Goal: Task Accomplishment & Management: Use online tool/utility

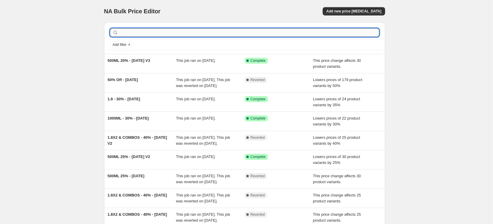
click at [141, 33] on input "text" at bounding box center [249, 32] width 260 height 8
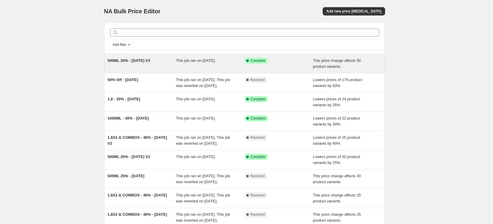
click at [127, 60] on span "500ML 20% - [DATE] V3" at bounding box center [129, 60] width 43 height 4
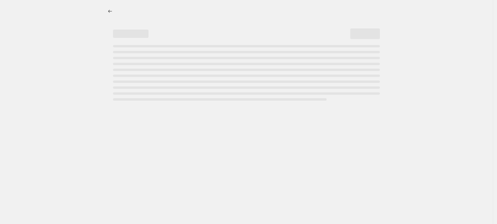
select select "pcap"
select select "no_change"
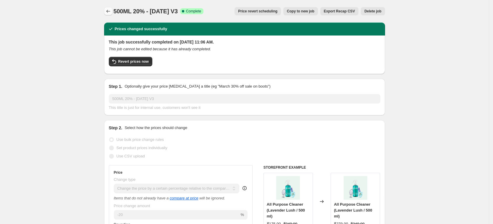
click at [110, 10] on icon "Price change jobs" at bounding box center [108, 11] width 6 height 6
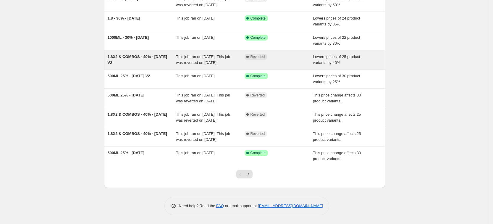
scroll to position [110, 0]
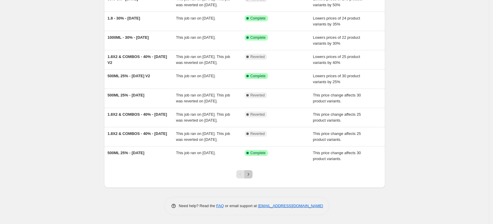
click at [251, 176] on icon "Next" at bounding box center [248, 174] width 6 height 6
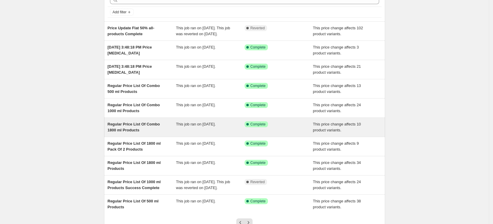
scroll to position [74, 0]
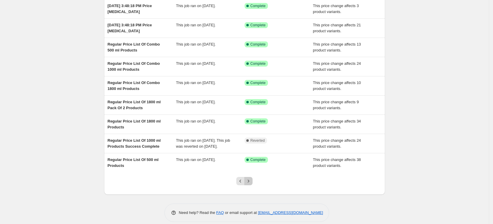
click at [249, 182] on icon "Next" at bounding box center [248, 181] width 1 height 3
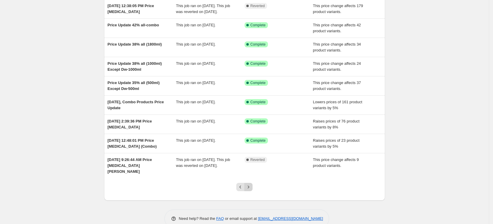
click at [251, 184] on icon "Next" at bounding box center [248, 187] width 6 height 6
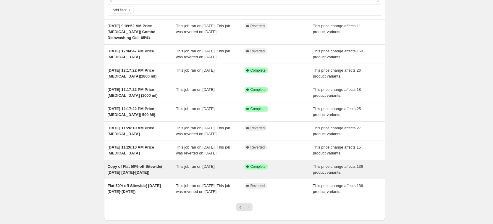
scroll to position [0, 0]
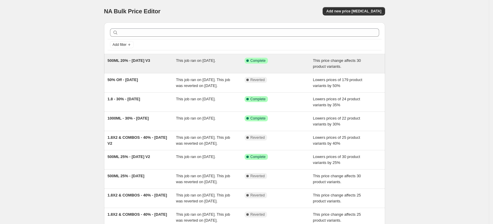
click at [140, 61] on span "500ML 20% - [DATE] V3" at bounding box center [129, 60] width 43 height 4
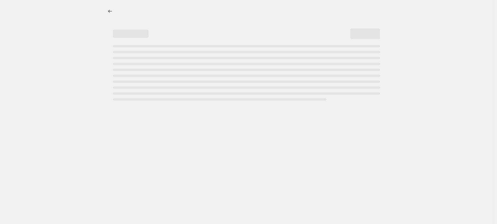
select select "pcap"
select select "no_change"
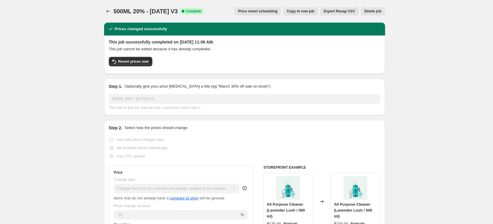
click at [309, 12] on span "Copy to new job" at bounding box center [301, 11] width 28 height 5
select select "pcap"
select select "no_change"
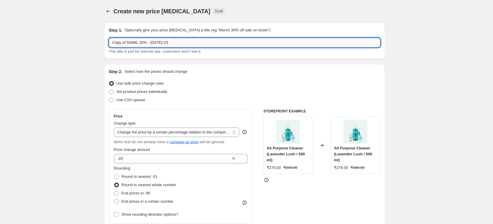
click at [130, 43] on input "Copy of 500ML 20% - 8.8.25 V3" at bounding box center [244, 42] width 271 height 9
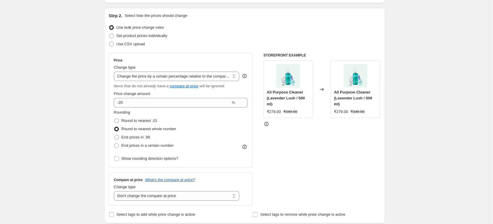
scroll to position [74, 0]
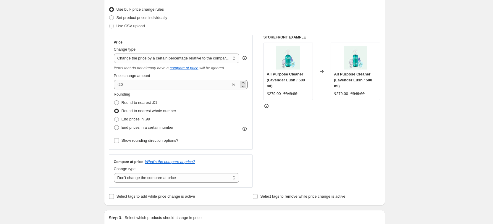
type input "1000ML 25% - [DATE] V1"
click at [137, 83] on input "-20" at bounding box center [172, 84] width 117 height 9
type input "-25"
click at [281, 126] on div "STOREFRONT EXAMPLE All Purpose Cleaner (Lavender Lush / 500 ml) ₹279.00 ₹349.00…" at bounding box center [321, 111] width 117 height 153
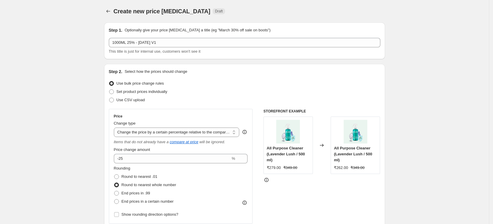
scroll to position [37, 0]
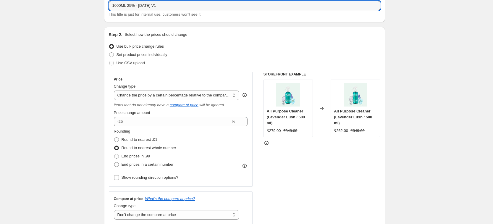
drag, startPoint x: 172, startPoint y: 8, endPoint x: 95, endPoint y: 8, distance: 77.2
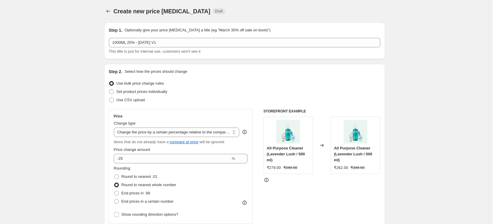
scroll to position [148, 0]
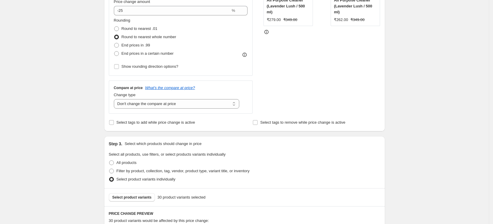
select select "pcap"
select select "no_change"
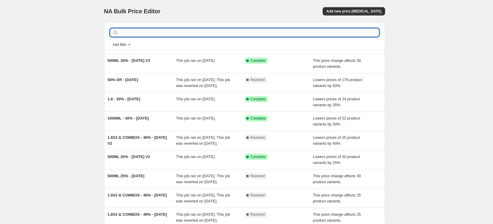
click at [190, 34] on input "text" at bounding box center [249, 32] width 260 height 8
paste input "1000ML 25% - [DATE] V1"
type input "1000ML 25% - [DATE] V1"
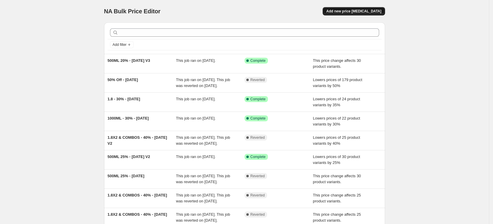
click at [371, 11] on span "Add new price [MEDICAL_DATA]" at bounding box center [353, 11] width 55 height 5
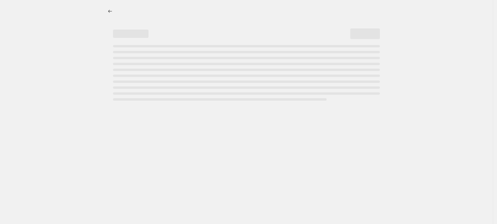
select select "percentage"
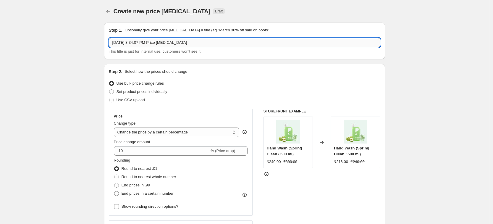
click at [216, 40] on input "[DATE] 3:34:07 PM Price [MEDICAL_DATA]" at bounding box center [244, 42] width 271 height 9
paste input "1000ML 25% - [DATE] V1"
type input "1000ML 25% - [DATE] V1"
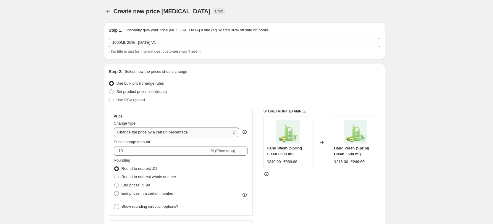
click at [161, 133] on select "Change the price to a certain amount Change the price by a certain amount Chang…" at bounding box center [177, 131] width 126 height 9
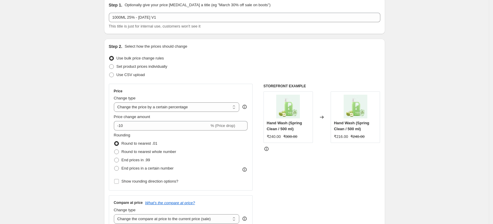
scroll to position [74, 0]
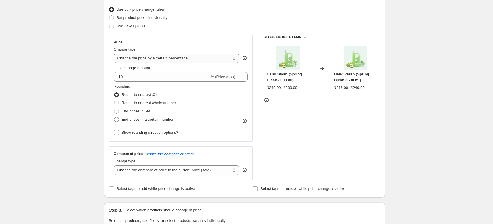
click at [182, 59] on select "Change the price to a certain amount Change the price by a certain amount Chang…" at bounding box center [177, 58] width 126 height 9
select select "bcap"
click at [116, 54] on select "Change the price to a certain amount Change the price by a certain amount Chang…" at bounding box center [177, 58] width 126 height 9
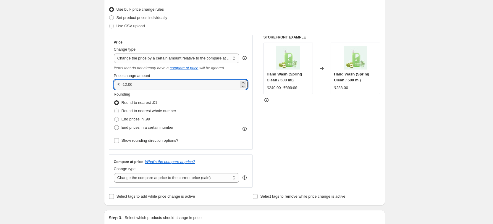
drag, startPoint x: 138, startPoint y: 86, endPoint x: 101, endPoint y: 86, distance: 36.4
click at [101, 86] on div "Step 1. Optionally give your price [MEDICAL_DATA] a title (eg "March 30% off sa…" at bounding box center [242, 216] width 286 height 545
click at [128, 84] on input "-12.00" at bounding box center [180, 84] width 117 height 9
type input "-25.00"
click at [313, 120] on div "STOREFRONT EXAMPLE Hand Wash (Spring Clean / 500 ml) ₹240.00 ₹300.00 Changed to…" at bounding box center [321, 111] width 117 height 153
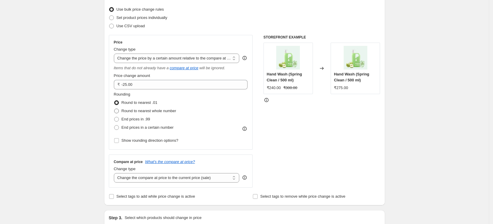
click at [118, 110] on span at bounding box center [116, 111] width 5 height 5
click at [114, 109] on input "Round to nearest whole number" at bounding box center [114, 109] width 0 height 0
radio input "true"
click at [289, 143] on div "STOREFRONT EXAMPLE Hand Wash (Spring Clean / 500 ml) ₹240.00 ₹300.00 Changed to…" at bounding box center [321, 111] width 117 height 153
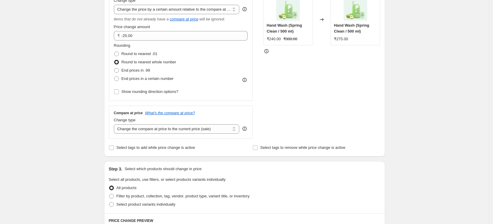
scroll to position [148, 0]
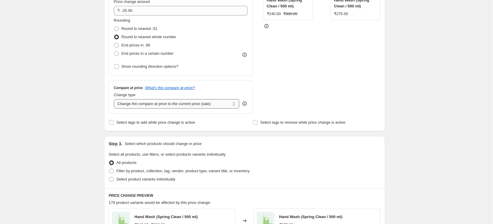
click at [163, 105] on select "Change the compare at price to the current price (sale) Change the compare at p…" at bounding box center [177, 103] width 126 height 9
select select "no_change"
click at [116, 99] on select "Change the compare at price to the current price (sale) Change the compare at p…" at bounding box center [177, 103] width 126 height 9
click at [271, 97] on div "STOREFRONT EXAMPLE Hand Wash (Spring Clean / 500 ml) ₹240.00 ₹300.00 Changed to…" at bounding box center [321, 37] width 117 height 153
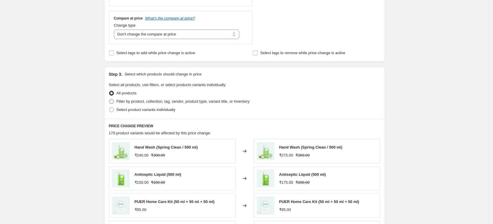
scroll to position [222, 0]
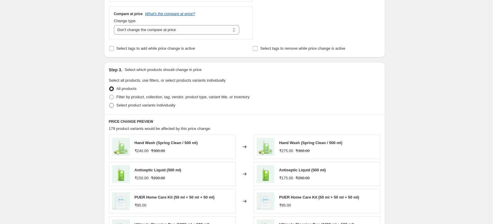
click at [159, 107] on span "Select product variants individually" at bounding box center [146, 105] width 59 height 4
click at [109, 103] on input "Select product variants individually" at bounding box center [109, 103] width 0 height 0
radio input "true"
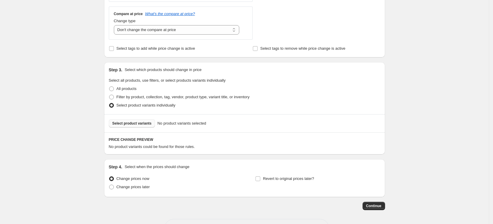
click at [148, 124] on span "Select product variants" at bounding box center [131, 123] width 39 height 5
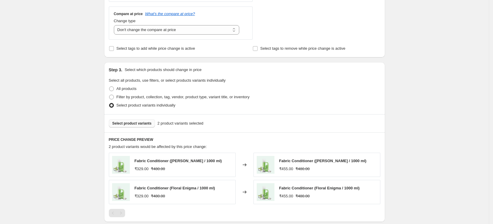
click at [149, 124] on span "Select product variants" at bounding box center [131, 123] width 39 height 5
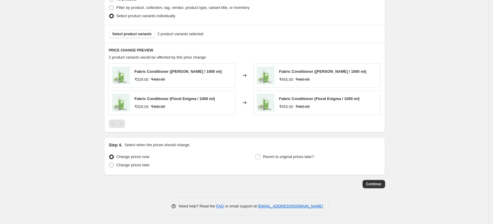
scroll to position [312, 0]
click at [219, 72] on span "Fabric Conditioner ([PERSON_NAME] / 1000 ml)" at bounding box center [178, 71] width 87 height 4
click at [143, 81] on div "₹329.00" at bounding box center [142, 79] width 14 height 6
click at [134, 72] on div "Fabric Conditioner ([PERSON_NAME] / 1000 ml) ₹329.00 ₹480.00" at bounding box center [172, 75] width 127 height 24
click at [127, 91] on div "Fabric Conditioner (Floral Enigma / 1000 ml) ₹329.00 ₹480.00" at bounding box center [172, 102] width 127 height 24
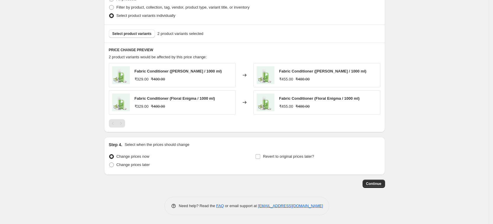
click at [266, 98] on img at bounding box center [266, 102] width 18 height 18
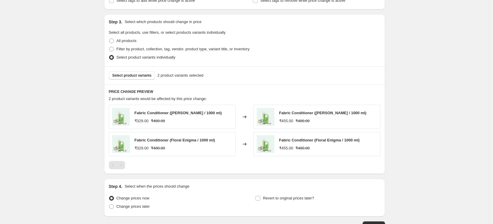
scroll to position [238, 0]
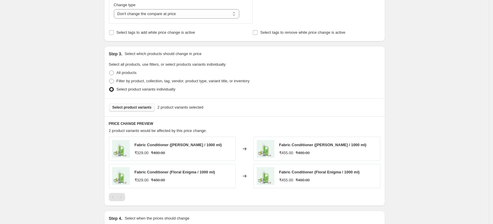
click at [141, 105] on button "Select product variants" at bounding box center [132, 107] width 46 height 8
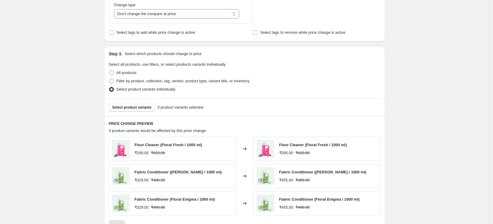
click at [146, 106] on span "Select product variants" at bounding box center [131, 107] width 39 height 5
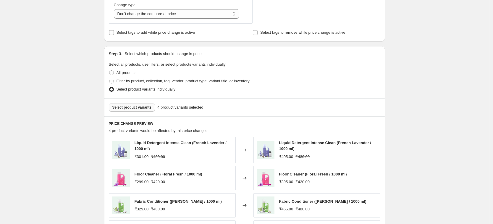
click at [142, 106] on span "Select product variants" at bounding box center [131, 107] width 39 height 5
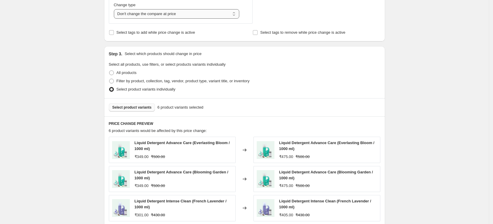
click at [172, 14] on select "Change the compare at price to the current price (sale) Change the compare at p…" at bounding box center [177, 13] width 126 height 9
click at [142, 107] on span "Select product variants" at bounding box center [131, 107] width 39 height 5
click at [143, 106] on span "Select product variants" at bounding box center [131, 107] width 39 height 5
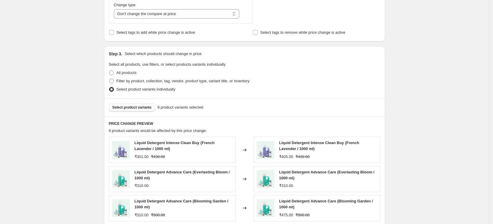
click at [139, 108] on span "Select product variants" at bounding box center [131, 107] width 39 height 5
click at [141, 109] on span "Select product variants" at bounding box center [131, 107] width 39 height 5
click at [138, 106] on span "Select product variants" at bounding box center [131, 107] width 39 height 5
click at [138, 109] on span "Select product variants" at bounding box center [131, 107] width 39 height 5
click at [140, 106] on span "Select product variants" at bounding box center [131, 107] width 39 height 5
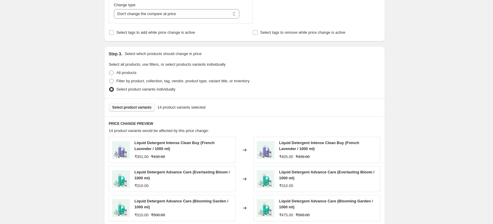
click at [141, 107] on span "Select product variants" at bounding box center [131, 107] width 39 height 5
click at [136, 108] on span "Select product variants" at bounding box center [131, 107] width 39 height 5
click at [148, 109] on span "Select product variants" at bounding box center [131, 107] width 39 height 5
click at [129, 108] on span "Select product variants" at bounding box center [131, 107] width 39 height 5
click at [139, 108] on span "Select product variants" at bounding box center [131, 107] width 39 height 5
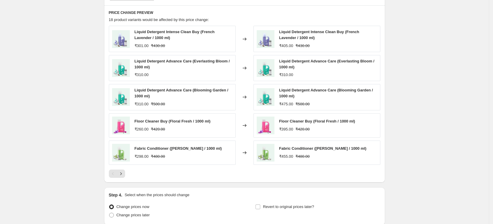
scroll to position [399, 0]
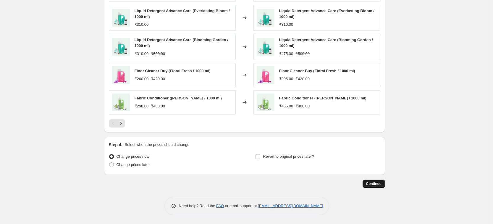
click at [374, 185] on span "Continue" at bounding box center [373, 183] width 15 height 5
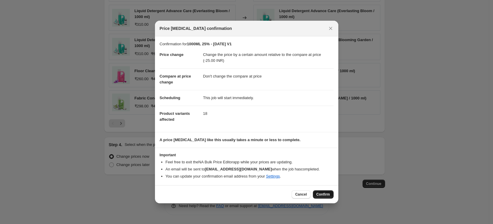
click at [322, 195] on span "Confirm" at bounding box center [323, 194] width 14 height 5
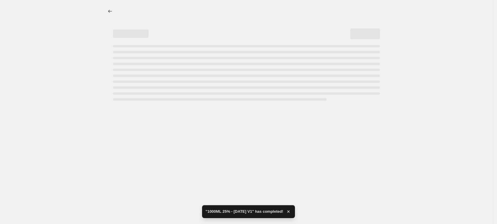
select select "bcap"
select select "no_change"
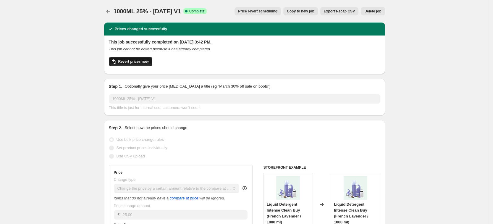
click at [130, 61] on span "Revert prices now" at bounding box center [133, 61] width 30 height 5
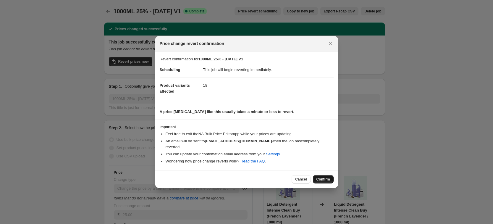
click at [318, 177] on span "Confirm" at bounding box center [323, 179] width 14 height 5
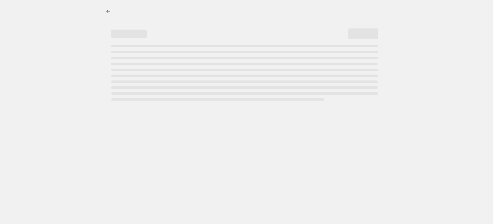
select select "bcap"
select select "no_change"
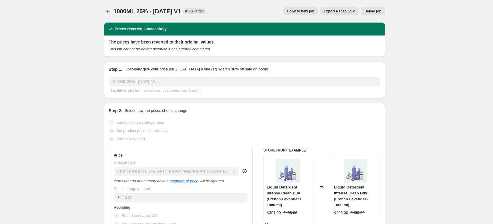
click at [312, 13] on span "Copy to new job" at bounding box center [301, 11] width 28 height 5
select select "bcap"
select select "no_change"
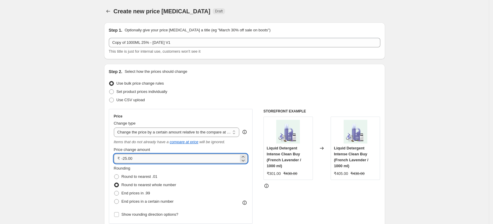
click at [173, 160] on input "-25.00" at bounding box center [180, 158] width 117 height 9
click at [245, 157] on icon at bounding box center [243, 157] width 6 height 6
type input "-24.98"
click at [162, 161] on input "-24.98" at bounding box center [180, 158] width 117 height 9
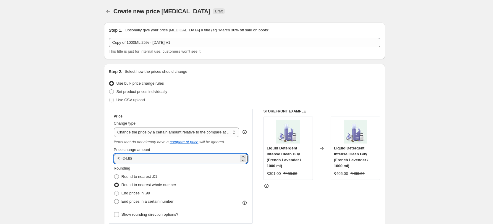
drag, startPoint x: 143, startPoint y: 159, endPoint x: 96, endPoint y: 157, distance: 46.5
click at [239, 157] on input "-24.98" at bounding box center [180, 158] width 117 height 9
drag, startPoint x: 138, startPoint y: 157, endPoint x: 96, endPoint y: 157, distance: 41.4
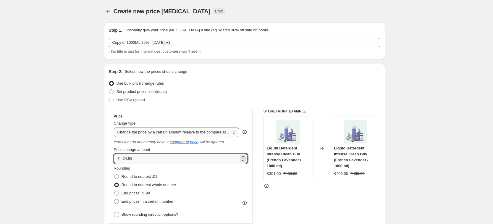
click at [172, 133] on select "Change the price to a certain amount Change the price by a certain amount Chang…" at bounding box center [177, 131] width 126 height 9
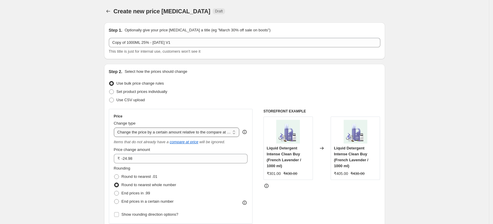
select select "pcap"
click at [116, 127] on select "Change the price to a certain amount Change the price by a certain amount Chang…" at bounding box center [177, 131] width 126 height 9
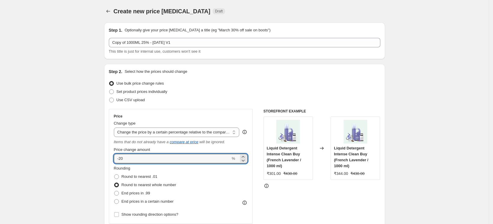
drag, startPoint x: 127, startPoint y: 159, endPoint x: 100, endPoint y: 156, distance: 27.1
type input "-25"
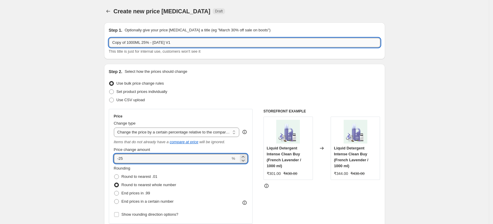
click at [179, 42] on input "Copy of 1000ML 25% - 19.08.25 V1" at bounding box center [244, 42] width 271 height 9
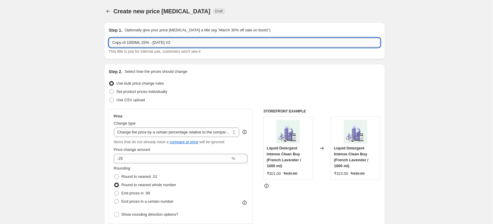
click at [129, 41] on input "Copy of 1000ML 25% - 19.08.25 V2" at bounding box center [244, 42] width 271 height 9
type input "1000ML 25% - 19.08.25 V2"
click at [208, 71] on div "Step 2. Select how the prices should change" at bounding box center [244, 72] width 271 height 6
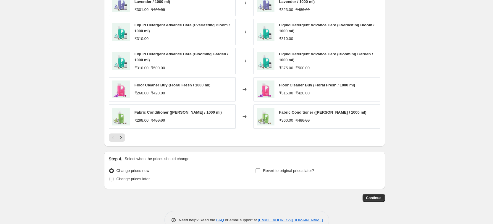
scroll to position [399, 0]
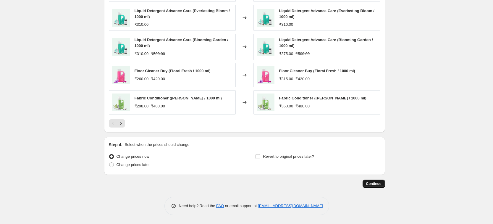
click at [381, 184] on span "Continue" at bounding box center [373, 183] width 15 height 5
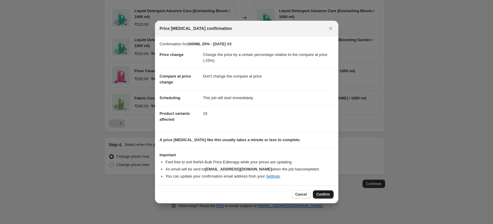
click at [327, 193] on span "Confirm" at bounding box center [323, 194] width 14 height 5
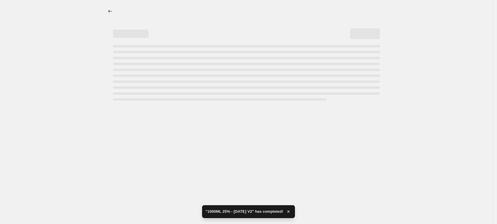
select select "pcap"
select select "no_change"
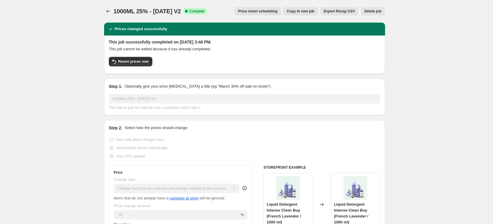
click at [308, 11] on span "Copy to new job" at bounding box center [301, 11] width 28 height 5
select select "pcap"
select select "no_change"
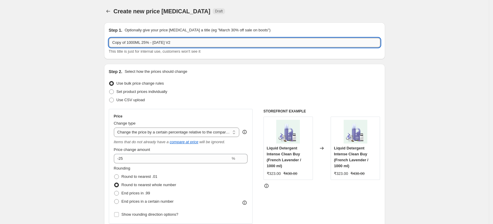
click at [134, 41] on input "Copy of 1000ML 25% - 19.08.25 V2" at bounding box center [244, 42] width 271 height 9
click at [129, 41] on input "Copy of 1800ML 25% - 19.08.25 V2" at bounding box center [244, 42] width 271 height 9
drag, startPoint x: 129, startPoint y: 41, endPoint x: 134, endPoint y: 42, distance: 4.4
click at [134, 42] on input "1800ML 25% - 19.08.25 V2" at bounding box center [244, 42] width 271 height 9
click at [166, 43] on input "1800ML 30% - 19.08.25 V2" at bounding box center [244, 42] width 271 height 9
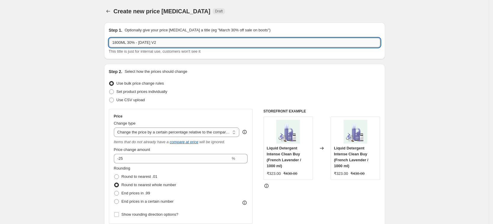
drag, startPoint x: 157, startPoint y: 41, endPoint x: 160, endPoint y: 42, distance: 3.2
click at [160, 42] on input "1800ML 30% - 19.08.25 V2" at bounding box center [244, 42] width 271 height 9
type input "1800ML 30% - 19.08.25 V1"
click at [239, 56] on div "Step 1. Optionally give your price change job a title (eg "March 30% off sale o…" at bounding box center [244, 40] width 281 height 37
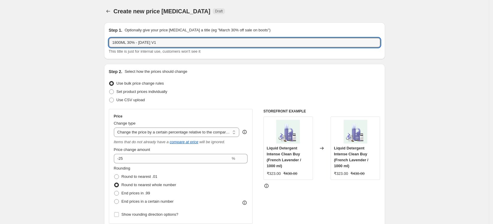
drag, startPoint x: 170, startPoint y: 42, endPoint x: 92, endPoint y: 41, distance: 78.1
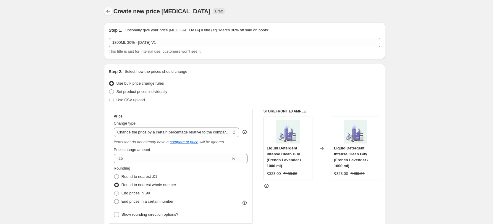
click at [110, 12] on icon "Price change jobs" at bounding box center [108, 11] width 6 height 6
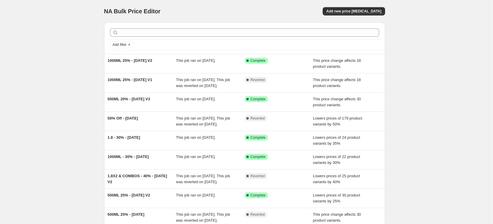
click at [405, 116] on div "NA Bulk Price Editor. This page is ready NA Bulk Price Editor Add new price cha…" at bounding box center [244, 152] width 489 height 305
click at [45, 140] on div "NA Bulk Price Editor. This page is ready NA Bulk Price Editor Add new price cha…" at bounding box center [244, 152] width 489 height 305
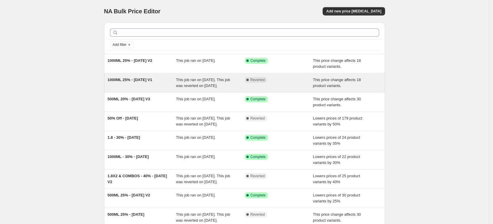
click at [142, 78] on span "1000ML 25% - [DATE] V1" at bounding box center [130, 79] width 45 height 4
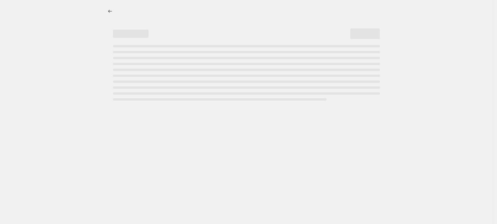
select select "bcap"
select select "no_change"
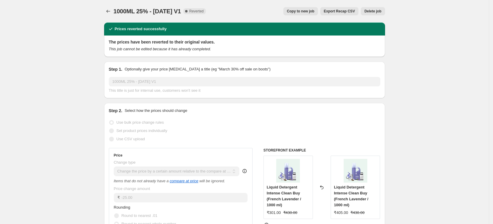
click at [374, 11] on span "Delete job" at bounding box center [372, 11] width 17 height 5
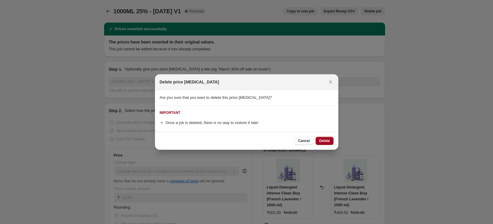
click at [328, 140] on span "Delete" at bounding box center [324, 140] width 11 height 5
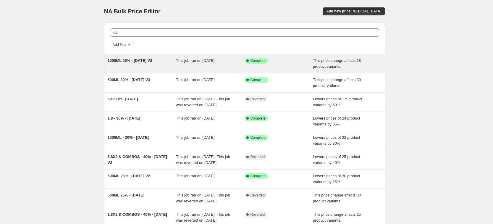
drag, startPoint x: 160, startPoint y: 59, endPoint x: 110, endPoint y: 61, distance: 50.0
click at [110, 61] on div "1000ML 25% - 19.08.25 V2" at bounding box center [142, 64] width 69 height 12
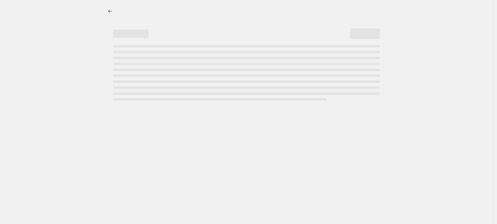
select select "pcap"
select select "no_change"
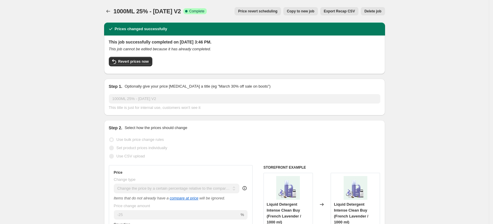
drag, startPoint x: 116, startPoint y: 9, endPoint x: 187, endPoint y: 16, distance: 71.9
click at [187, 16] on div "1000ML 25% - 19.08.25 V2. This page is ready 1000ML 25% - 19.08.25 V2 Success C…" at bounding box center [244, 11] width 281 height 22
copy span "1000ML 25% - 19.08.25 V2"
click at [109, 9] on icon "Price change jobs" at bounding box center [108, 11] width 6 height 6
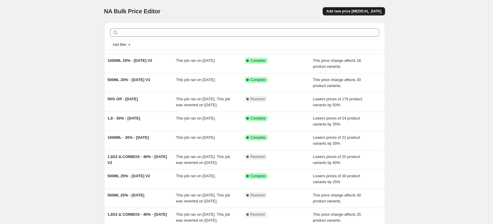
click at [368, 10] on span "Add new price [MEDICAL_DATA]" at bounding box center [353, 11] width 55 height 5
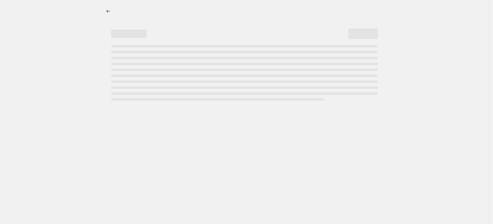
select select "percentage"
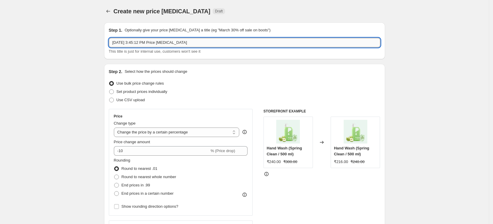
click at [143, 42] on input "Aug 19, 2025, 3:45:12 PM Price change job" at bounding box center [244, 42] width 271 height 9
paste input "1000ML 25% - 19.08.25 V2"
click at [119, 40] on input "1000ML 25% - 19.08.25 V2" at bounding box center [244, 42] width 271 height 9
click at [177, 45] on input "1800ML 30% - 19.08.25 V2" at bounding box center [244, 42] width 271 height 9
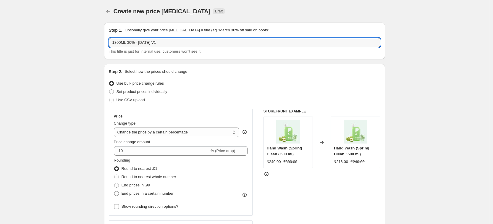
type input "1800ML 30% - 19.08.25 V1"
click at [227, 83] on div "Use bulk price change rules" at bounding box center [244, 83] width 271 height 8
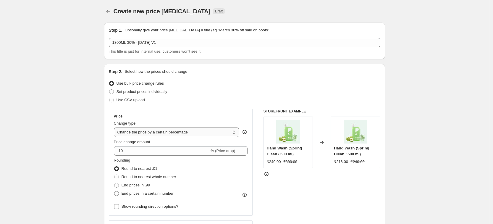
click at [204, 131] on select "Change the price to a certain amount Change the price by a certain amount Chang…" at bounding box center [177, 131] width 126 height 9
select select "pcap"
click at [116, 127] on select "Change the price to a certain amount Change the price by a certain amount Chang…" at bounding box center [177, 131] width 126 height 9
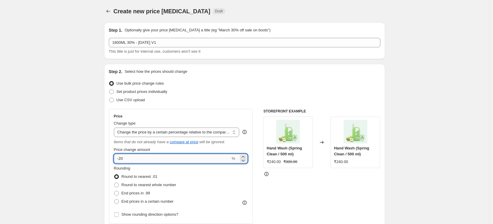
click at [130, 161] on input "-20" at bounding box center [172, 158] width 117 height 9
type input "-30"
click at [293, 196] on div "STOREFRONT EXAMPLE Hand Wash (Spring Clean / 500 ml) ₹240.00 ₹300.00 Changed to…" at bounding box center [321, 185] width 117 height 153
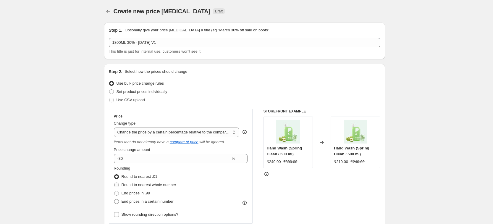
click at [166, 186] on span "Round to nearest whole number" at bounding box center [149, 184] width 55 height 4
click at [114, 183] on input "Round to nearest whole number" at bounding box center [114, 182] width 0 height 0
radio input "true"
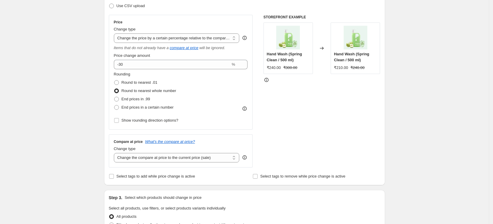
scroll to position [111, 0]
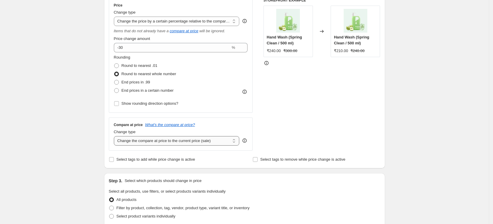
click at [154, 143] on select "Change the compare at price to the current price (sale) Change the compare at p…" at bounding box center [177, 140] width 126 height 9
select select "no_change"
click at [116, 136] on select "Change the compare at price to the current price (sale) Change the compare at p…" at bounding box center [177, 140] width 126 height 9
click at [83, 153] on div "Create new price change job. This page is ready Create new price change job Dra…" at bounding box center [244, 188] width 489 height 599
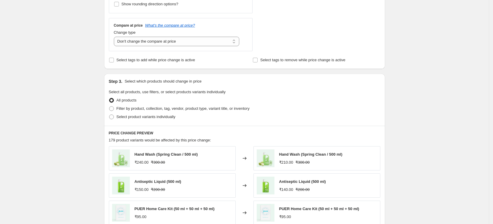
scroll to position [222, 0]
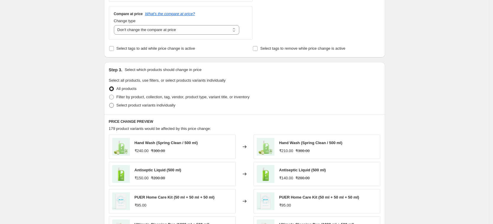
click at [138, 104] on span "Select product variants individually" at bounding box center [146, 105] width 59 height 4
click at [109, 103] on input "Select product variants individually" at bounding box center [109, 103] width 0 height 0
radio input "true"
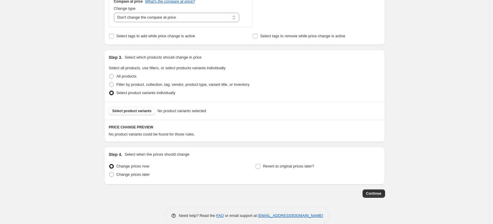
scroll to position [244, 0]
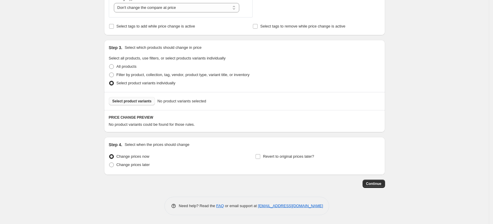
click at [142, 98] on button "Select product variants" at bounding box center [132, 101] width 46 height 8
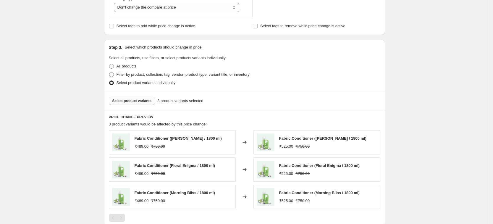
click at [136, 102] on span "Select product variants" at bounding box center [131, 100] width 39 height 5
click at [144, 101] on span "Select product variants" at bounding box center [131, 100] width 39 height 5
click at [132, 104] on button "Select product variants" at bounding box center [132, 101] width 46 height 8
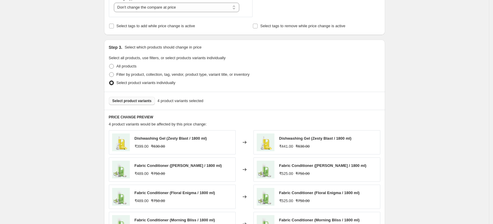
click at [141, 101] on span "Select product variants" at bounding box center [131, 100] width 39 height 5
click at [148, 101] on span "Select product variants" at bounding box center [131, 100] width 39 height 5
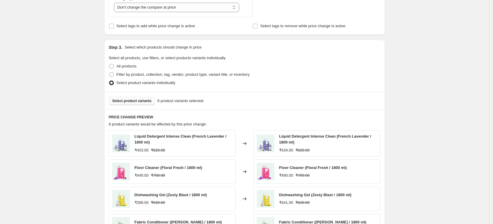
click at [145, 99] on span "Select product variants" at bounding box center [131, 100] width 39 height 5
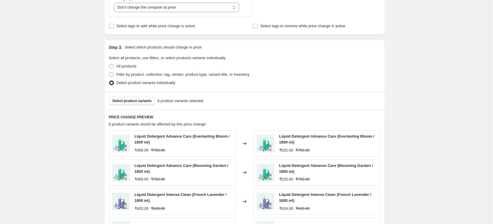
click at [130, 101] on span "Select product variants" at bounding box center [131, 100] width 39 height 5
click at [140, 101] on span "Select product variants" at bounding box center [131, 100] width 39 height 5
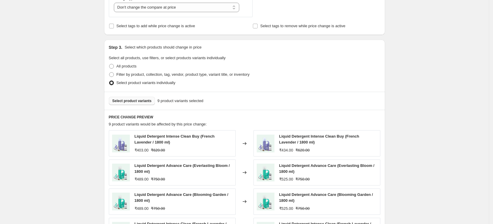
click at [140, 102] on span "Select product variants" at bounding box center [131, 100] width 39 height 5
click at [138, 101] on span "Select product variants" at bounding box center [131, 100] width 39 height 5
click at [135, 103] on span "Select product variants" at bounding box center [131, 100] width 39 height 5
click at [149, 104] on button "Select product variants" at bounding box center [132, 101] width 46 height 8
click at [140, 102] on span "Select product variants" at bounding box center [131, 100] width 39 height 5
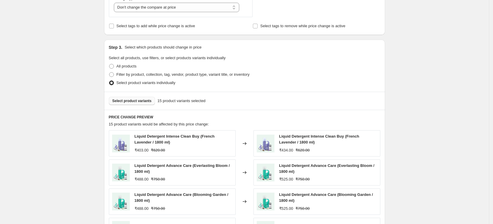
click at [134, 99] on span "Select product variants" at bounding box center [131, 100] width 39 height 5
click at [143, 99] on span "Select product variants" at bounding box center [131, 100] width 39 height 5
click at [133, 100] on span "Select product variants" at bounding box center [131, 100] width 39 height 5
click at [140, 101] on span "Select product variants" at bounding box center [131, 100] width 39 height 5
click at [133, 99] on span "Select product variants" at bounding box center [131, 100] width 39 height 5
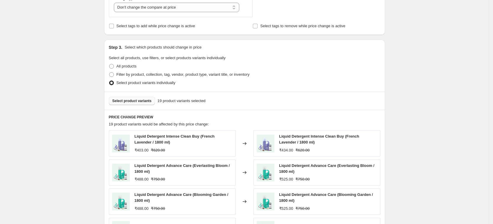
click at [136, 100] on span "Select product variants" at bounding box center [131, 100] width 39 height 5
click at [133, 103] on span "Select product variants" at bounding box center [131, 100] width 39 height 5
click at [127, 101] on span "Select product variants" at bounding box center [131, 100] width 39 height 5
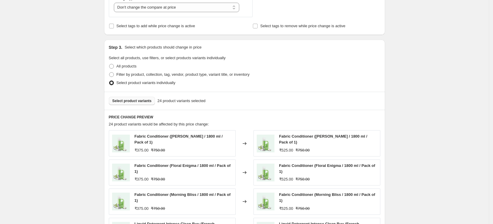
click at [133, 101] on span "Select product variants" at bounding box center [131, 100] width 39 height 5
click at [146, 104] on button "Select product variants" at bounding box center [132, 101] width 46 height 8
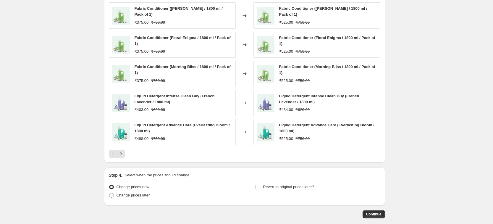
scroll to position [403, 0]
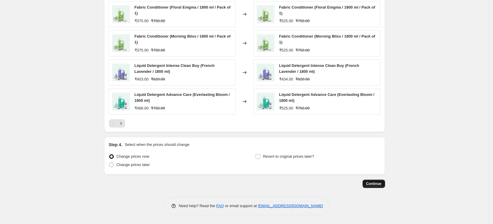
click at [369, 184] on span "Continue" at bounding box center [373, 183] width 15 height 5
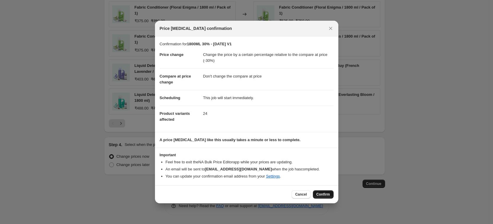
click at [324, 195] on span "Confirm" at bounding box center [323, 194] width 14 height 5
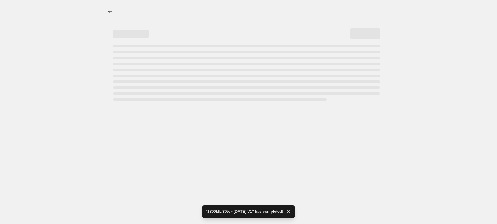
select select "pcap"
select select "no_change"
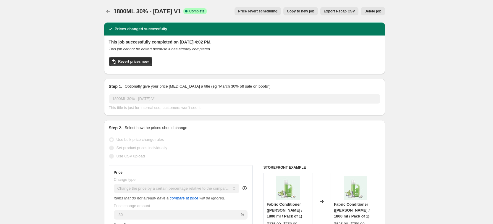
click at [308, 11] on span "Copy to new job" at bounding box center [301, 11] width 28 height 5
select select "pcap"
select select "no_change"
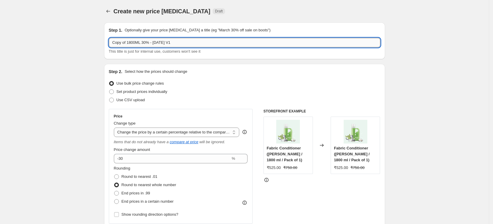
click at [128, 41] on input "Copy of 1800ML 30% - 19.08.25 V1" at bounding box center [244, 42] width 271 height 9
type input "1800ML (Pack of 2) 30% - 19.08.25 V1"
click at [168, 133] on select "Change the price to a certain amount Change the price by a certain amount Chang…" at bounding box center [177, 131] width 126 height 9
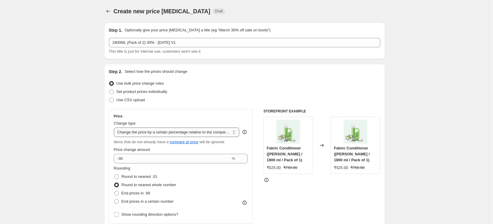
click at [168, 133] on select "Change the price to a certain amount Change the price by a certain amount Chang…" at bounding box center [177, 131] width 126 height 9
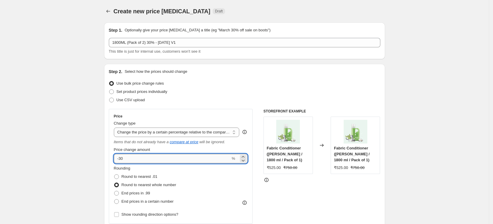
click at [133, 157] on input "-30" at bounding box center [172, 158] width 117 height 9
type input "-38"
click at [297, 206] on div "STOREFRONT EXAMPLE Fabric Conditioner (Jasmine Grandeur / 1800 ml / Pack of 1) …" at bounding box center [321, 185] width 117 height 153
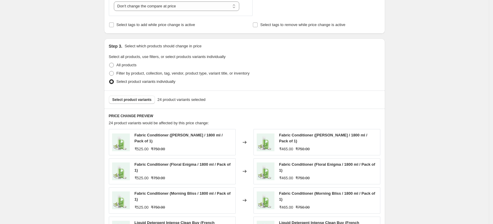
scroll to position [259, 0]
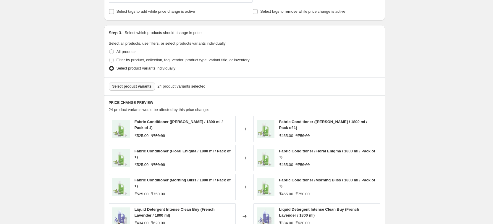
click at [140, 85] on span "Select product variants" at bounding box center [131, 86] width 39 height 5
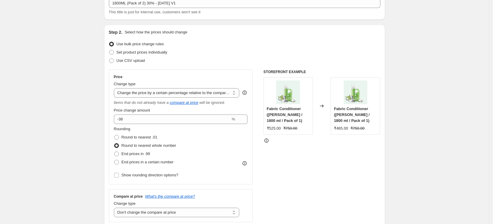
scroll to position [0, 0]
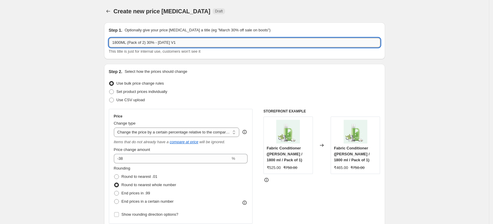
click at [150, 43] on input "1800ML (Pack of 2) 30% - 19.08.25 V1" at bounding box center [244, 42] width 271 height 9
type input "1800ML (Pack of 2) 38% - 19.08.25 V1"
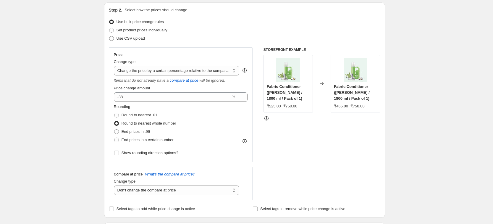
scroll to position [74, 0]
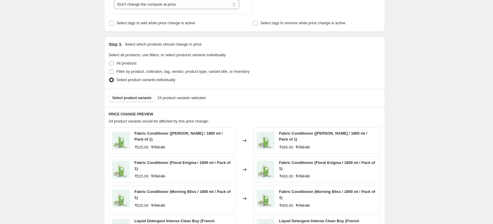
scroll to position [259, 0]
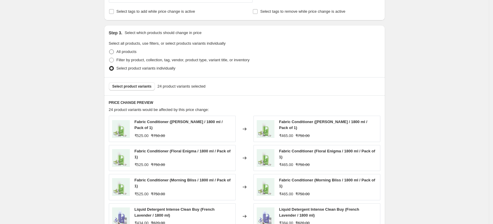
click at [134, 54] on span "All products" at bounding box center [127, 51] width 20 height 4
click at [109, 50] on input "All products" at bounding box center [109, 49] width 0 height 0
radio input "true"
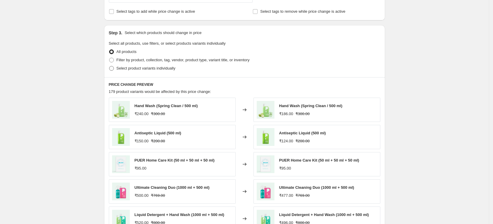
click at [127, 68] on span "Select product variants individually" at bounding box center [146, 68] width 59 height 4
click at [109, 66] on input "Select product variants individually" at bounding box center [109, 66] width 0 height 0
radio input "true"
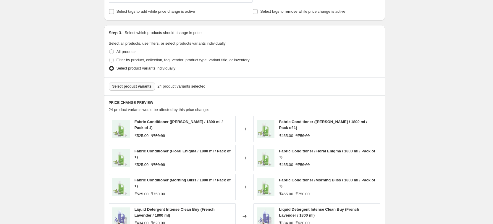
click at [144, 85] on span "Select product variants" at bounding box center [131, 86] width 39 height 5
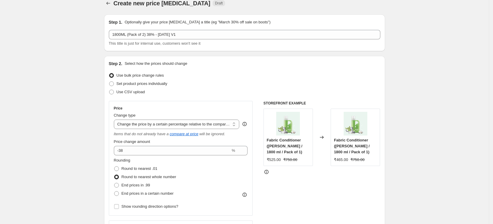
scroll to position [0, 0]
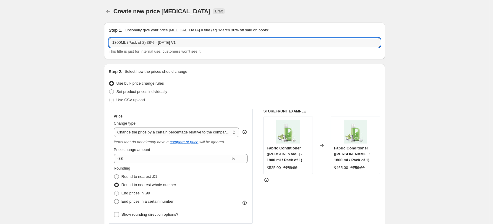
drag, startPoint x: 193, startPoint y: 45, endPoint x: 90, endPoint y: 35, distance: 102.7
click at [215, 10] on span "Draft" at bounding box center [219, 11] width 8 height 5
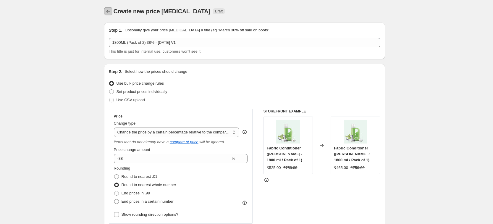
click at [111, 14] on icon "Price change jobs" at bounding box center [108, 11] width 6 height 6
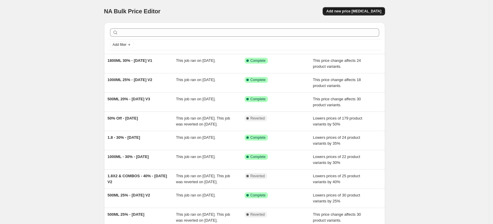
click at [360, 11] on span "Add new price [MEDICAL_DATA]" at bounding box center [353, 11] width 55 height 5
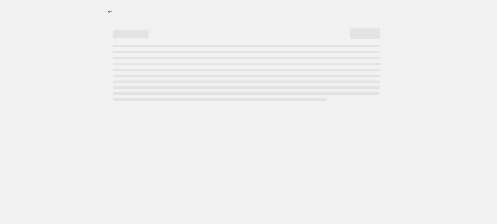
select select "percentage"
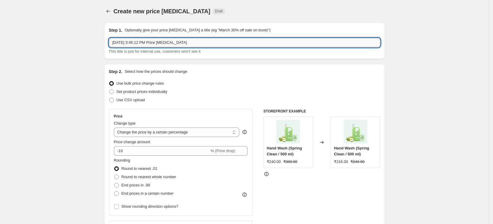
click at [200, 43] on input "Aug 19, 2025, 3:45:12 PM Price change job" at bounding box center [244, 42] width 271 height 9
paste input "1800ML (Pack of 2) 38% - 19.08.25 V1"
type input "1800ML (Pack of 2) 38% - 19.08.25 V1"
click at [138, 132] on select "Change the price to a certain amount Change the price by a certain amount Chang…" at bounding box center [177, 131] width 126 height 9
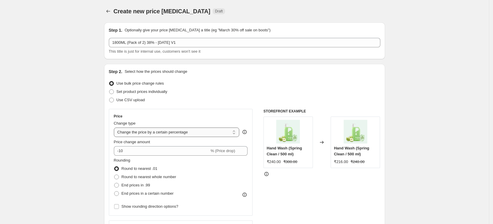
select select "pcap"
click at [116, 127] on select "Change the price to a certain amount Change the price by a certain amount Chang…" at bounding box center [177, 131] width 126 height 9
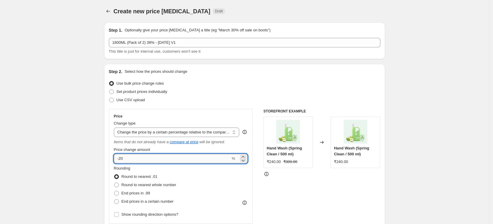
click at [132, 158] on input "-20" at bounding box center [172, 158] width 117 height 9
type input "-2"
type input "-30"
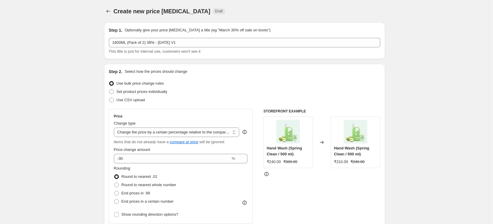
click at [298, 182] on div "STOREFRONT EXAMPLE Hand Wash (Spring Clean / 500 ml) ₹240.00 ₹300.00 Changed to…" at bounding box center [321, 185] width 117 height 153
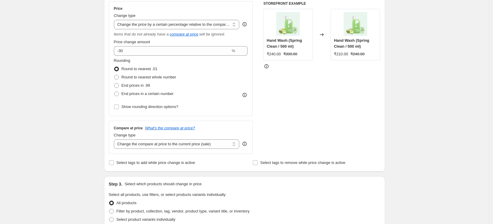
scroll to position [111, 0]
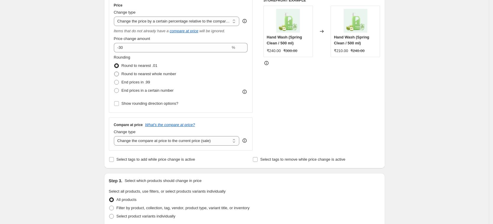
click at [141, 75] on span "Round to nearest whole number" at bounding box center [149, 74] width 55 height 4
click at [114, 72] on input "Round to nearest whole number" at bounding box center [114, 72] width 0 height 0
radio input "true"
click at [299, 127] on div "STOREFRONT EXAMPLE Hand Wash (Spring Clean / 500 ml) ₹240.00 ₹300.00 Changed to…" at bounding box center [321, 74] width 117 height 153
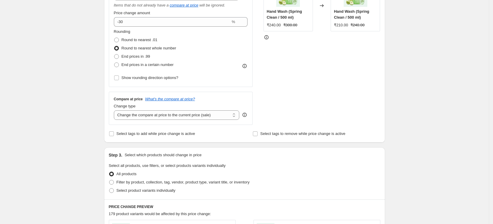
scroll to position [148, 0]
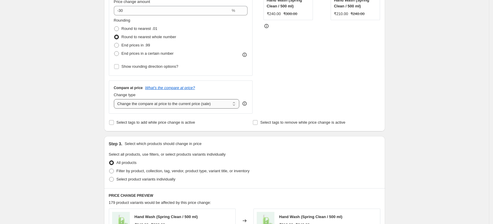
click at [208, 105] on select "Change the compare at price to the current price (sale) Change the compare at p…" at bounding box center [177, 103] width 126 height 9
select select "no_change"
click at [116, 99] on select "Change the compare at price to the current price (sale) Change the compare at p…" at bounding box center [177, 103] width 126 height 9
click at [275, 101] on div "STOREFRONT EXAMPLE Hand Wash (Spring Clean / 500 ml) ₹240.00 ₹300.00 Changed to…" at bounding box center [321, 37] width 117 height 153
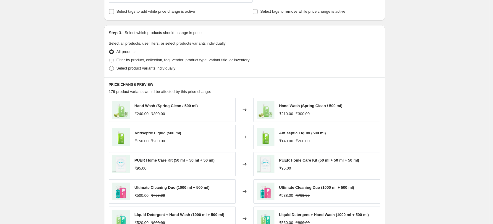
scroll to position [296, 0]
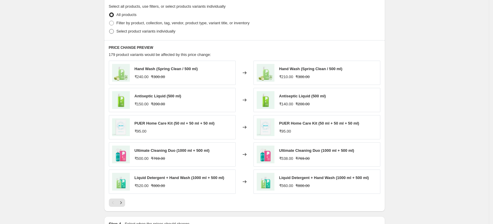
click at [167, 29] on span "Select product variants individually" at bounding box center [146, 31] width 59 height 4
click at [109, 29] on input "Select product variants individually" at bounding box center [109, 29] width 0 height 0
radio input "true"
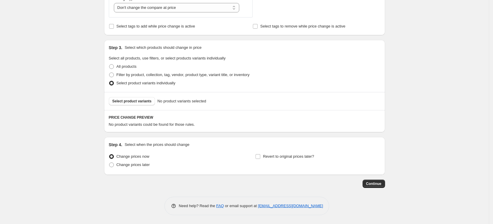
scroll to position [244, 0]
click at [135, 99] on span "Select product variants" at bounding box center [131, 101] width 39 height 5
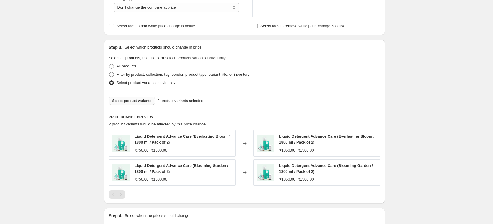
click at [127, 100] on span "Select product variants" at bounding box center [131, 100] width 39 height 5
click at [140, 101] on span "Select product variants" at bounding box center [131, 100] width 39 height 5
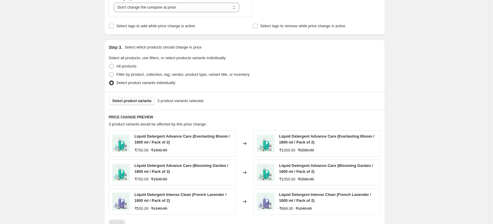
click at [146, 103] on span "Select product variants" at bounding box center [131, 100] width 39 height 5
click at [141, 102] on span "Select product variants" at bounding box center [131, 100] width 39 height 5
click at [133, 98] on button "Select product variants" at bounding box center [132, 101] width 46 height 8
click at [137, 100] on span "Select product variants" at bounding box center [131, 100] width 39 height 5
click at [143, 102] on span "Select product variants" at bounding box center [131, 100] width 39 height 5
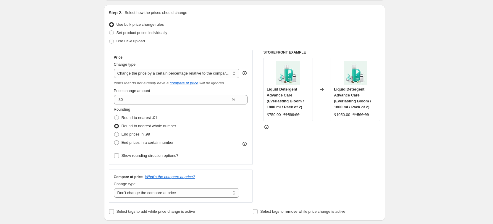
scroll to position [0, 0]
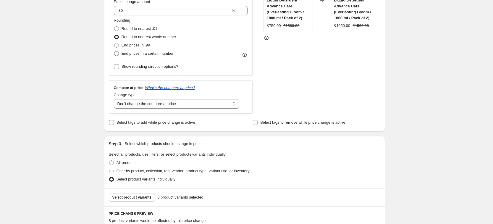
scroll to position [259, 0]
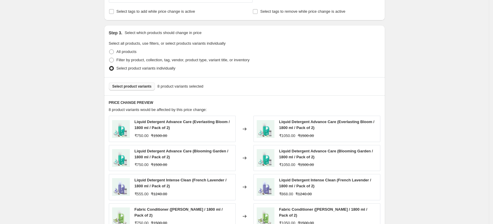
click at [143, 86] on span "Select product variants" at bounding box center [131, 86] width 39 height 5
click at [444, 105] on div "Create new price change job. This page is ready Create new price change job Dra…" at bounding box center [244, 54] width 489 height 626
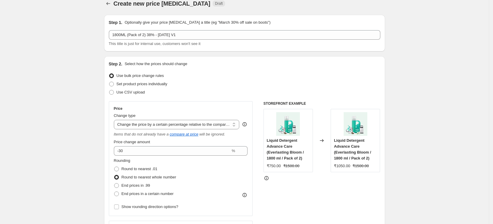
scroll to position [0, 0]
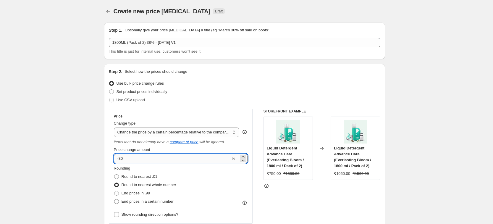
click at [144, 159] on input "-30" at bounding box center [172, 158] width 117 height 9
type input "-38"
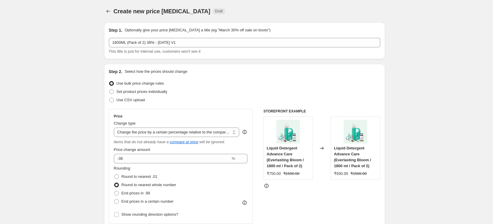
click at [377, 82] on div "Use bulk price change rules" at bounding box center [244, 83] width 271 height 8
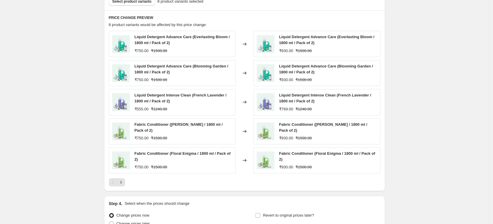
scroll to position [403, 0]
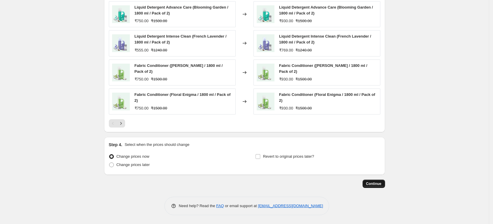
click at [378, 184] on span "Continue" at bounding box center [373, 183] width 15 height 5
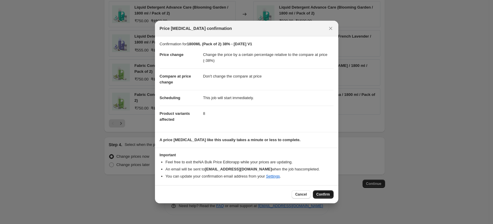
click at [325, 195] on span "Confirm" at bounding box center [323, 194] width 14 height 5
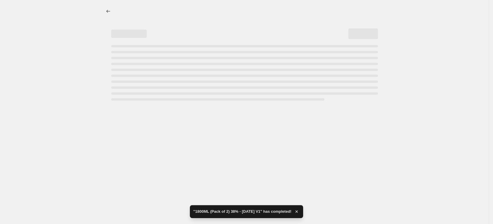
select select "pcap"
select select "no_change"
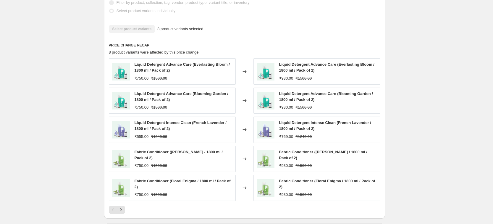
scroll to position [372, 0]
drag, startPoint x: 136, startPoint y: 94, endPoint x: 226, endPoint y: 95, distance: 89.9
click at [226, 95] on span "Liquid Detergent Advance Care (Blooming Garden / 1800 ml / Pack of 2)" at bounding box center [182, 97] width 94 height 10
copy span "Liquid Detergent Advance Care (Blooming Garden"
